Goal: Task Accomplishment & Management: Use online tool/utility

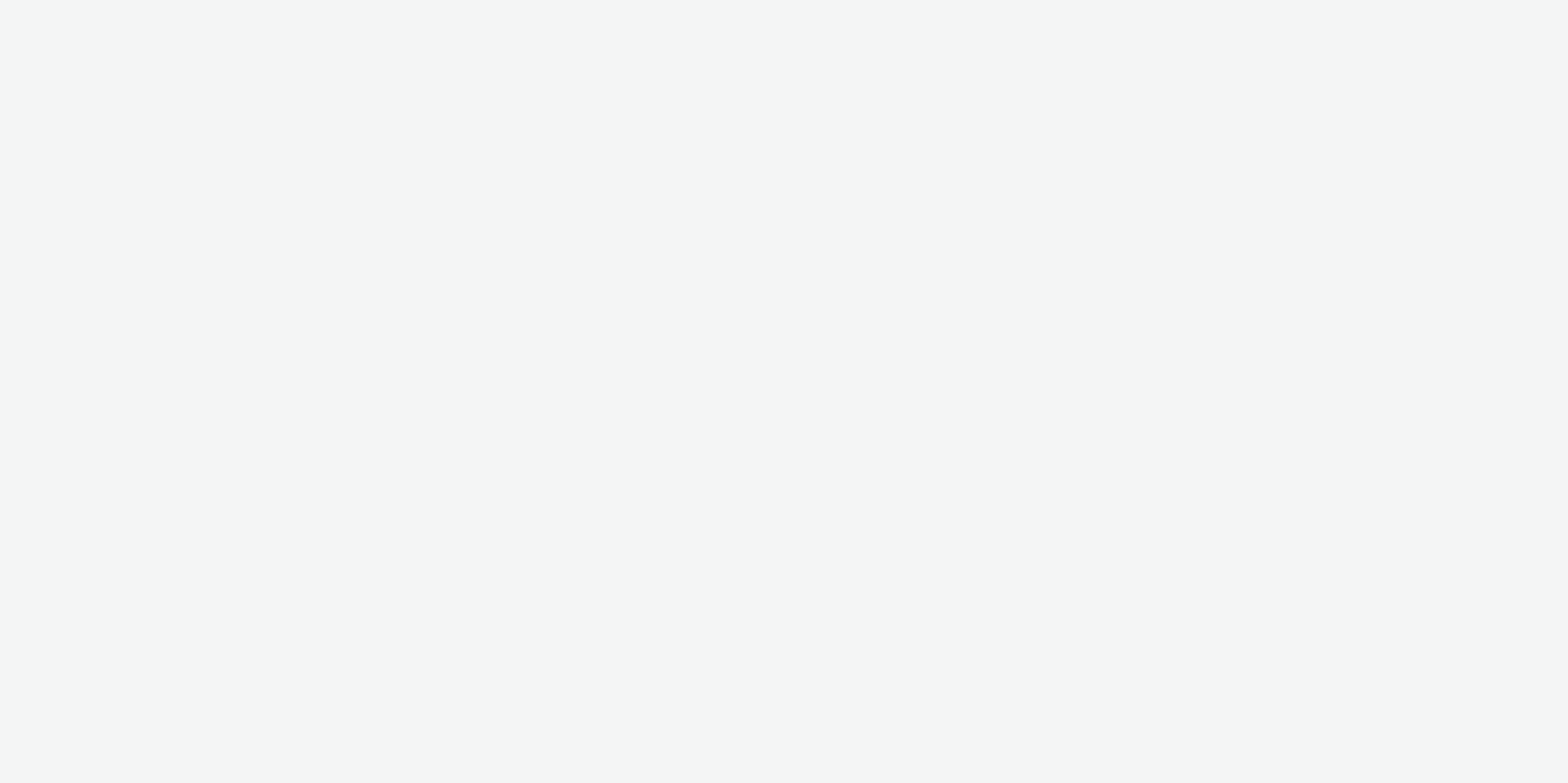
select select "ab85b118-b3fc-4d58-8204-61b74655165f"
select select "b4af5796-1daa-46a0-97ba-7eb4329f9e81"
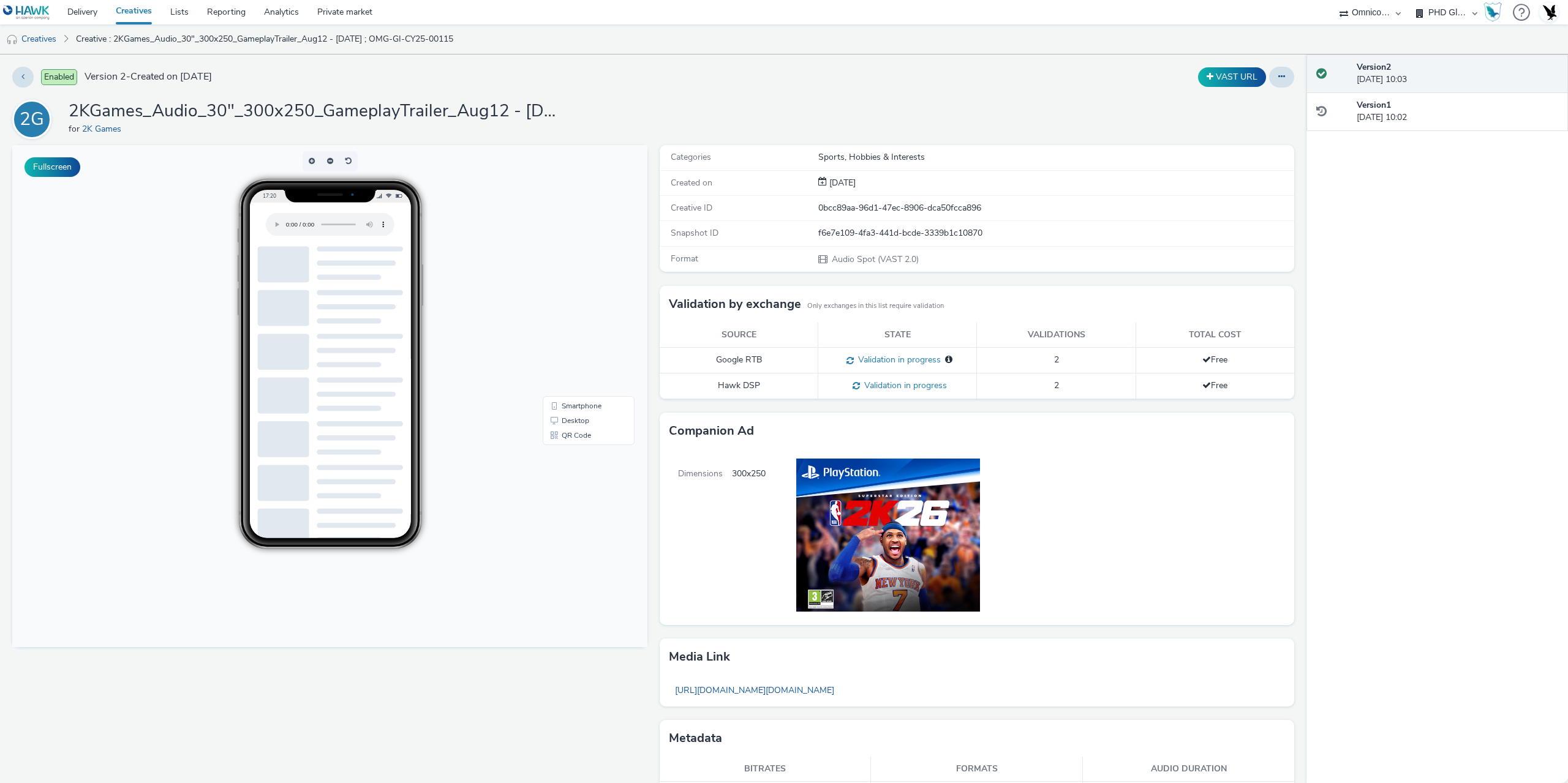
click at [887, 236] on div "f6e7e109-4fa3-441d-bcde-3339b1c10870" at bounding box center [1056, 233] width 475 height 12
copy div "f6e7e109-4fa3-441d-bcde-3339b1c10870"
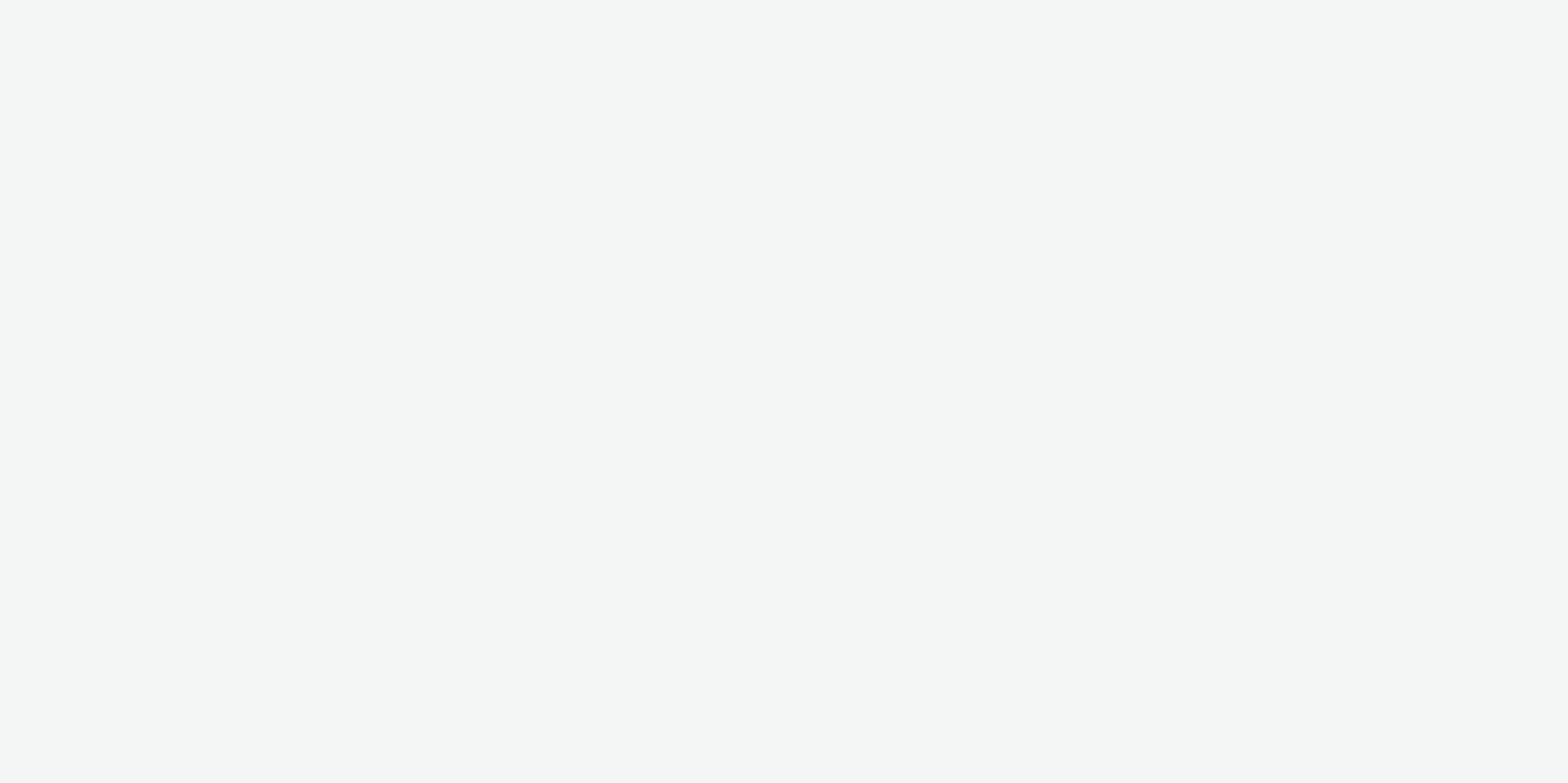
select select "ab85b118-b3fc-4d58-8204-61b74655165f"
select select "b4af5796-1daa-46a0-97ba-7eb4329f9e81"
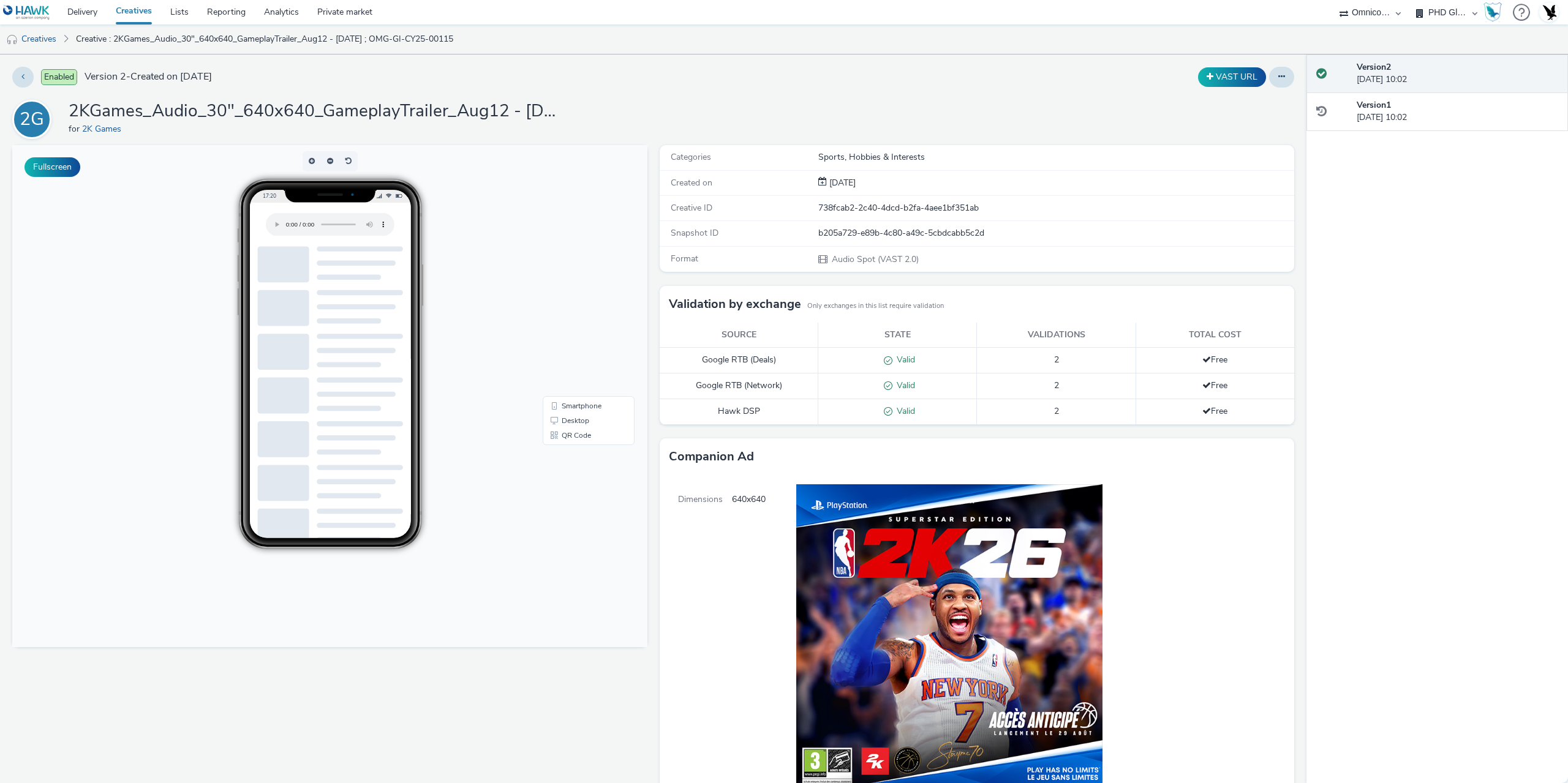
click at [901, 237] on div "b205a729-e89b-4c80-a49c-5cbdcabb5c2d" at bounding box center [1056, 233] width 475 height 12
click at [901, 236] on div "b205a729-e89b-4c80-a49c-5cbdcabb5c2d" at bounding box center [1056, 233] width 475 height 12
copy div "b205a729-e89b-4c80-a49c-5cbdcabb5c2d"
